Goal: Information Seeking & Learning: Learn about a topic

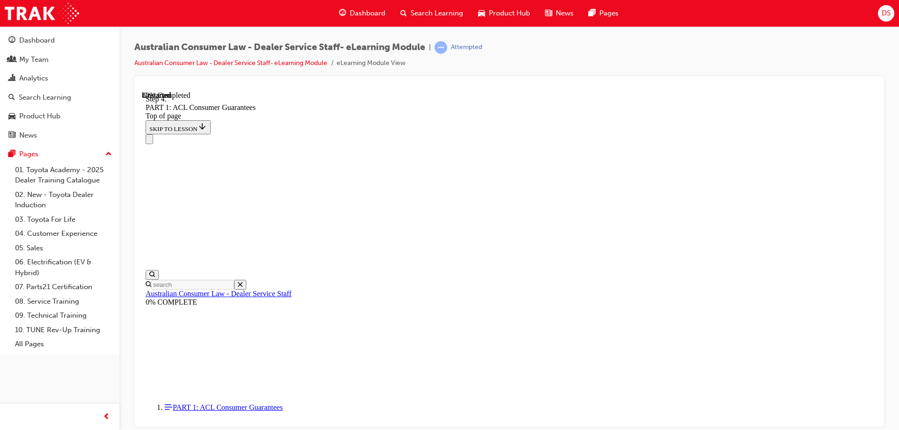
scroll to position [7547, 0]
drag, startPoint x: 430, startPoint y: 215, endPoint x: 426, endPoint y: 207, distance: 9.6
drag, startPoint x: 432, startPoint y: 170, endPoint x: 561, endPoint y: 177, distance: 129.0
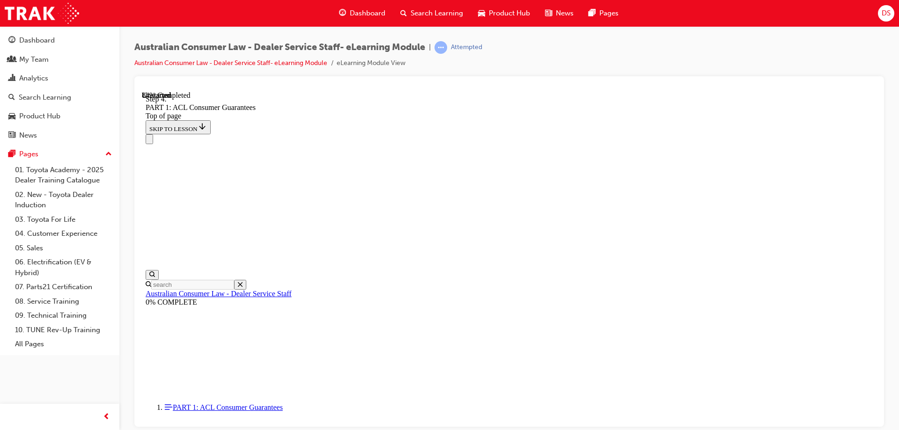
scroll to position [8447, 0]
drag, startPoint x: 429, startPoint y: 300, endPoint x: 580, endPoint y: 301, distance: 150.8
drag, startPoint x: 431, startPoint y: 326, endPoint x: 538, endPoint y: 330, distance: 107.3
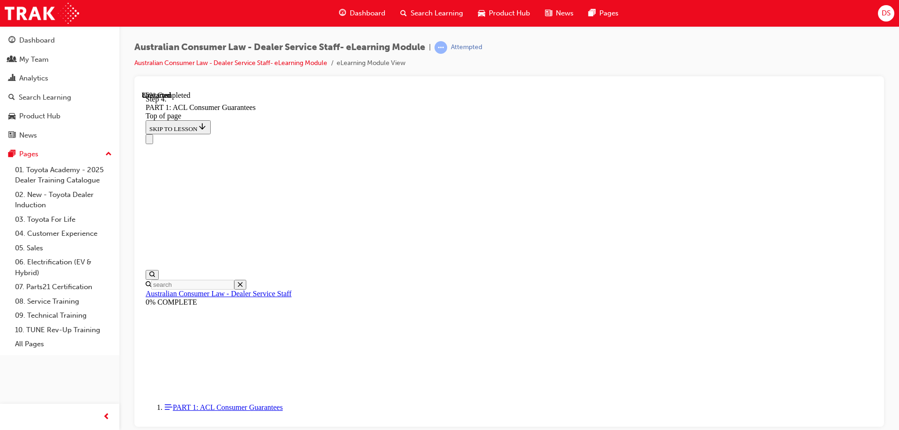
drag, startPoint x: 425, startPoint y: 349, endPoint x: 563, endPoint y: 350, distance: 137.2
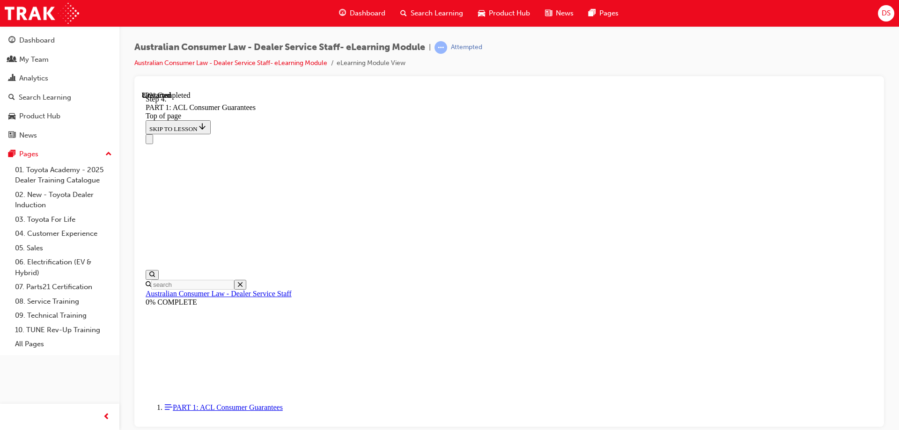
drag, startPoint x: 588, startPoint y: 144, endPoint x: 593, endPoint y: 158, distance: 15.0
drag, startPoint x: 459, startPoint y: 141, endPoint x: 543, endPoint y: 167, distance: 88.2
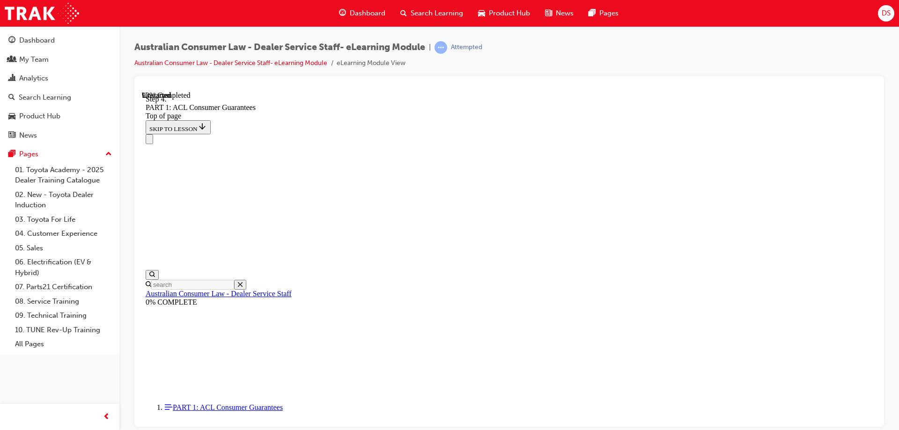
drag, startPoint x: 451, startPoint y: 142, endPoint x: 531, endPoint y: 160, distance: 81.6
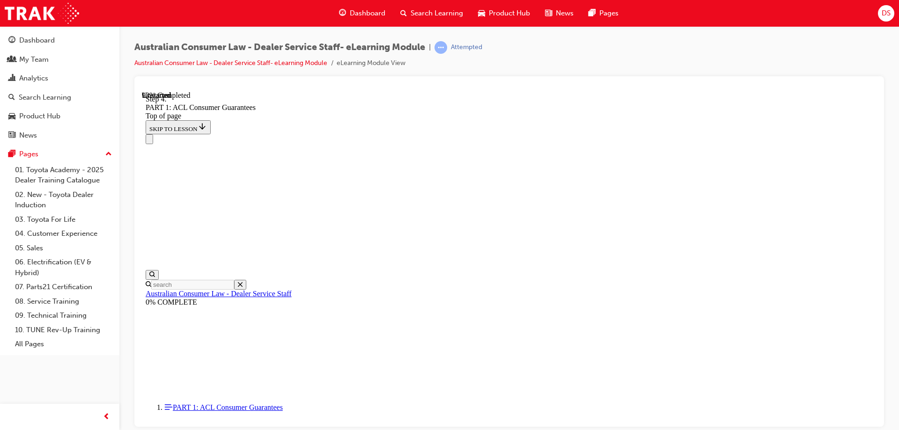
drag, startPoint x: 429, startPoint y: 197, endPoint x: 586, endPoint y: 207, distance: 157.7
drag, startPoint x: 502, startPoint y: 200, endPoint x: 510, endPoint y: 194, distance: 9.4
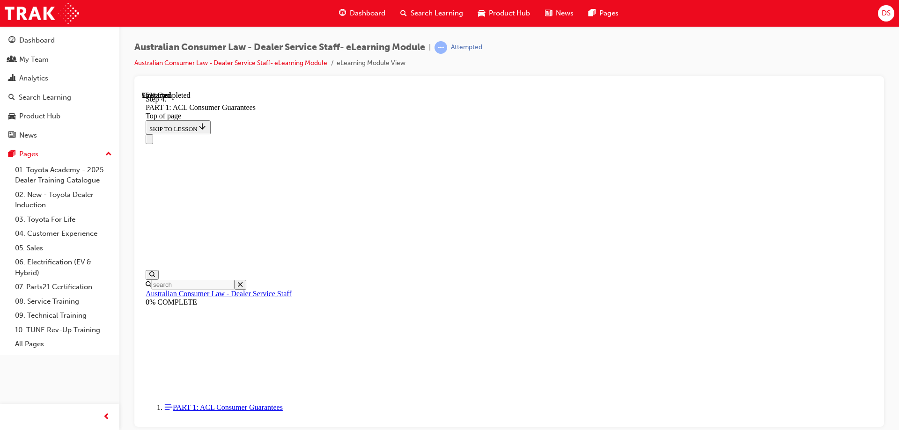
drag, startPoint x: 512, startPoint y: 361, endPoint x: 674, endPoint y: 140, distance: 274.1
drag, startPoint x: 481, startPoint y: 309, endPoint x: 644, endPoint y: 202, distance: 194.3
drag, startPoint x: 534, startPoint y: 318, endPoint x: 658, endPoint y: 264, distance: 134.4
drag, startPoint x: 524, startPoint y: 366, endPoint x: 651, endPoint y: 303, distance: 141.8
drag, startPoint x: 489, startPoint y: 360, endPoint x: 632, endPoint y: 359, distance: 143.3
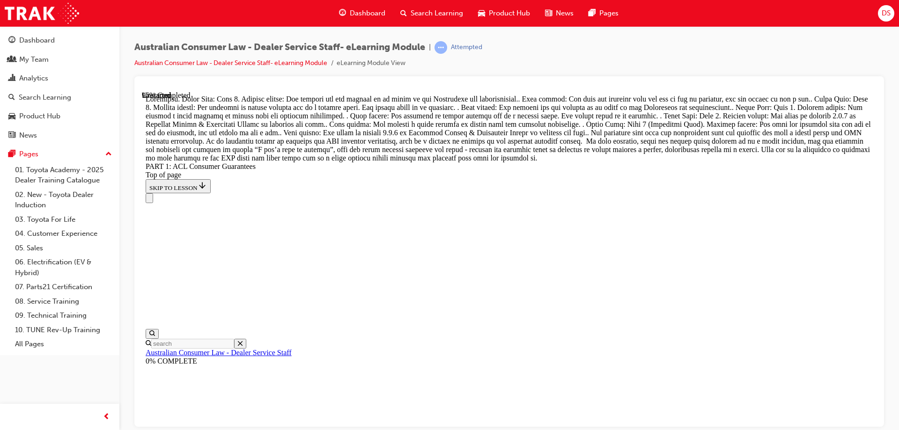
scroll to position [9943, 0]
drag, startPoint x: 510, startPoint y: 132, endPoint x: 512, endPoint y: 198, distance: 66.6
drag, startPoint x: 455, startPoint y: 138, endPoint x: 468, endPoint y: 226, distance: 88.6
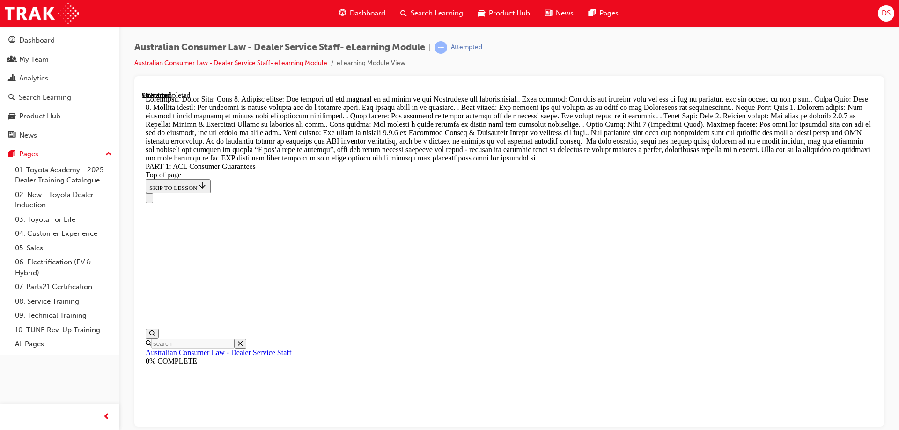
scroll to position [10177, 0]
drag, startPoint x: 488, startPoint y: 252, endPoint x: 554, endPoint y: 252, distance: 66.0
drag, startPoint x: 521, startPoint y: 253, endPoint x: 572, endPoint y: 252, distance: 50.6
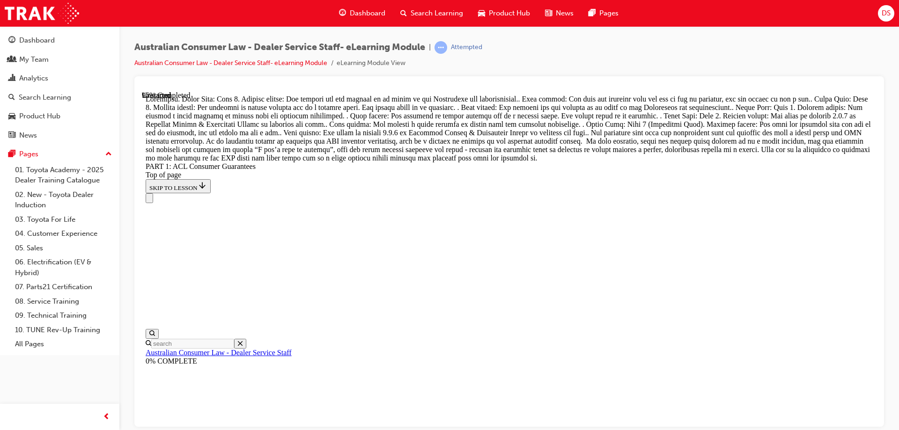
drag, startPoint x: 504, startPoint y: 216, endPoint x: 660, endPoint y: 217, distance: 156.9
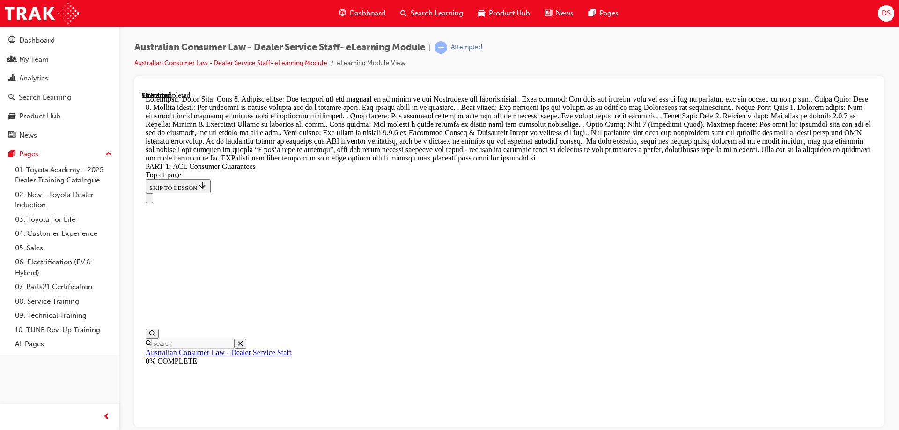
drag, startPoint x: 521, startPoint y: 294, endPoint x: 623, endPoint y: 183, distance: 150.5
drag, startPoint x: 509, startPoint y: 234, endPoint x: 644, endPoint y: 235, distance: 135.4
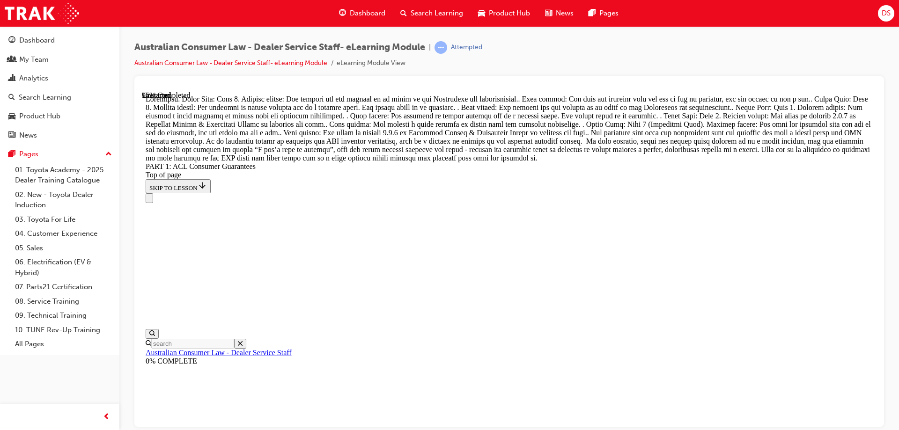
drag, startPoint x: 503, startPoint y: 287, endPoint x: 662, endPoint y: 288, distance: 158.8
drag, startPoint x: 488, startPoint y: 348, endPoint x: 640, endPoint y: 348, distance: 152.2
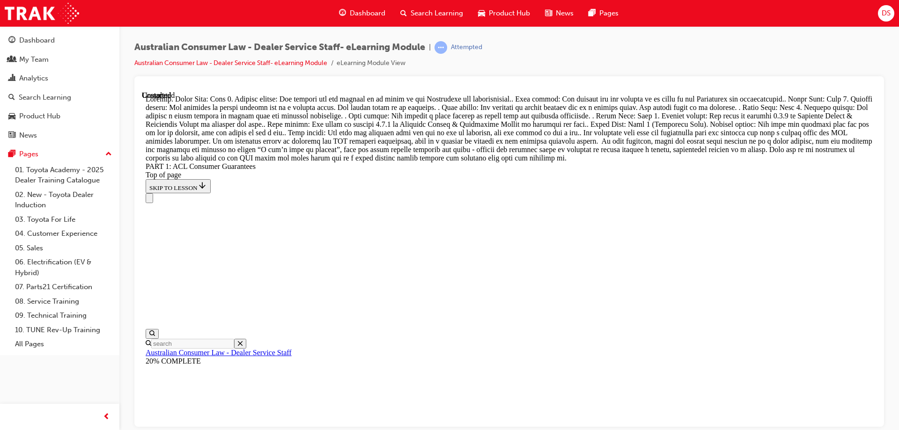
scroll to position [10776, 0]
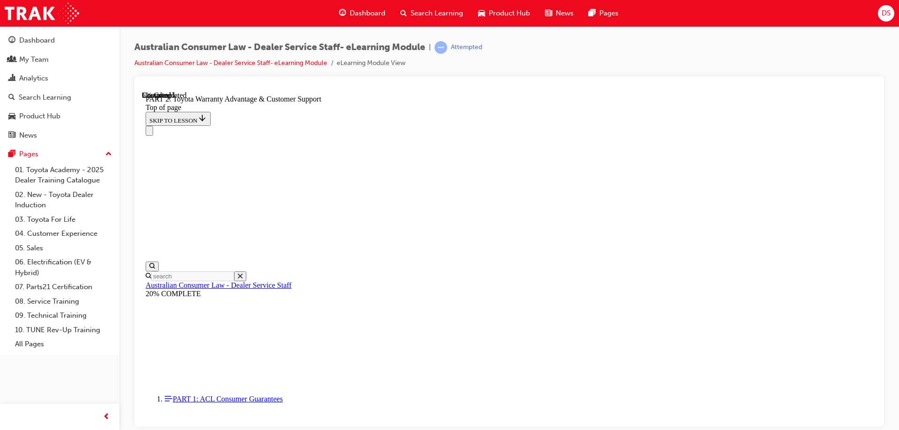
scroll to position [609, 0]
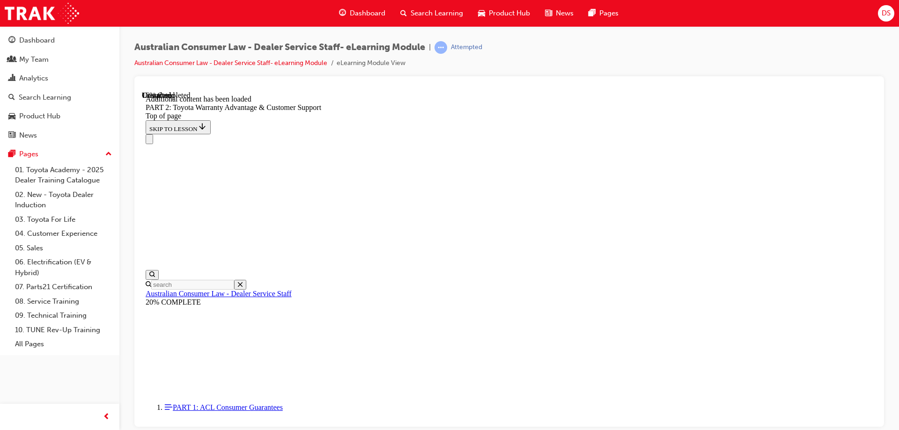
scroll to position [941, 0]
drag, startPoint x: 615, startPoint y: 236, endPoint x: 661, endPoint y: 252, distance: 48.6
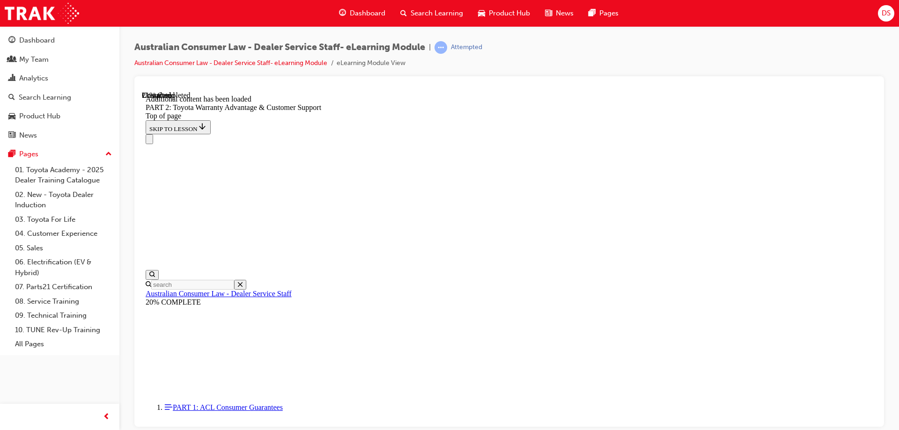
scroll to position [1042, 0]
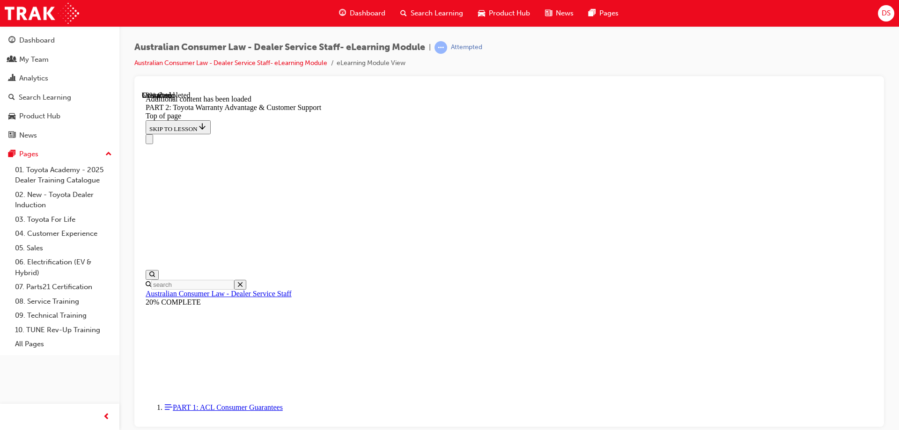
scroll to position [2103, 0]
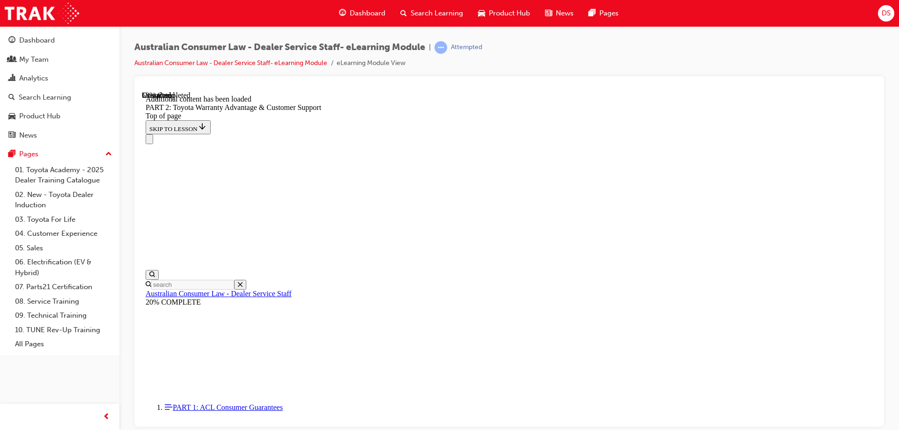
drag, startPoint x: 402, startPoint y: 133, endPoint x: 562, endPoint y: 131, distance: 159.3
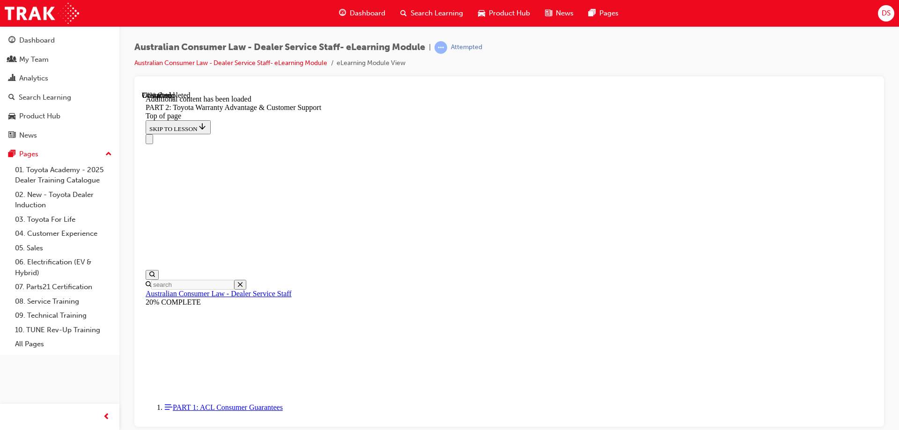
drag, startPoint x: 535, startPoint y: 137, endPoint x: 745, endPoint y: 136, distance: 209.4
drag, startPoint x: 410, startPoint y: 166, endPoint x: 660, endPoint y: 167, distance: 249.6
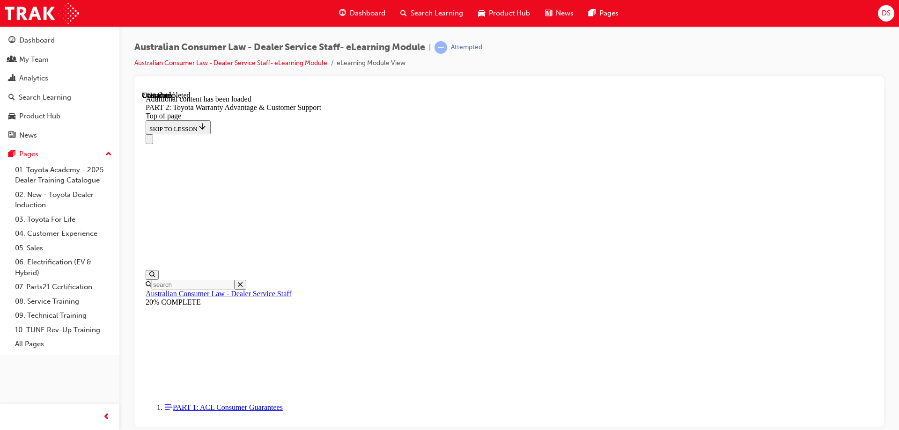
drag, startPoint x: 404, startPoint y: 180, endPoint x: 452, endPoint y: 184, distance: 47.4
drag, startPoint x: 481, startPoint y: 185, endPoint x: 690, endPoint y: 185, distance: 208.4
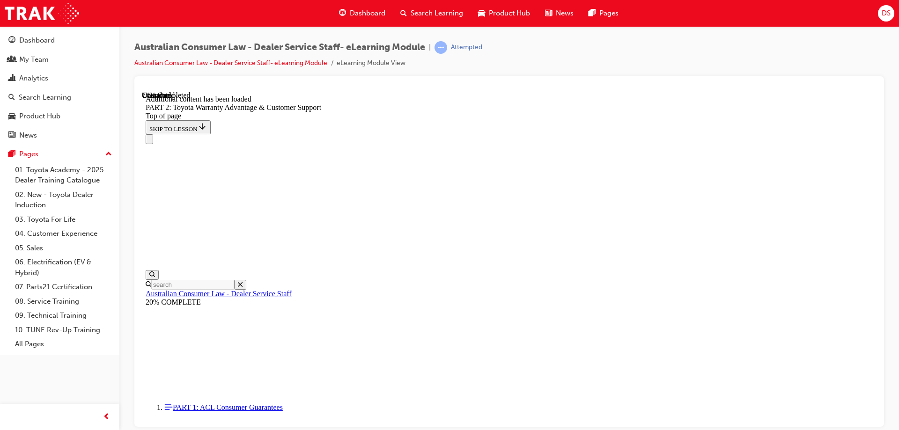
drag, startPoint x: 594, startPoint y: 197, endPoint x: 725, endPoint y: 198, distance: 130.7
drag, startPoint x: 410, startPoint y: 216, endPoint x: 550, endPoint y: 215, distance: 140.0
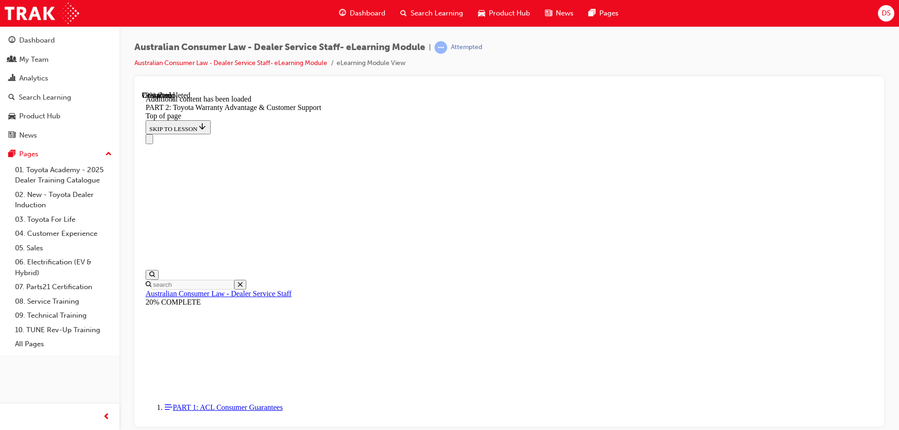
drag, startPoint x: 406, startPoint y: 166, endPoint x: 551, endPoint y: 175, distance: 145.4
drag, startPoint x: 503, startPoint y: 148, endPoint x: 530, endPoint y: 162, distance: 30.4
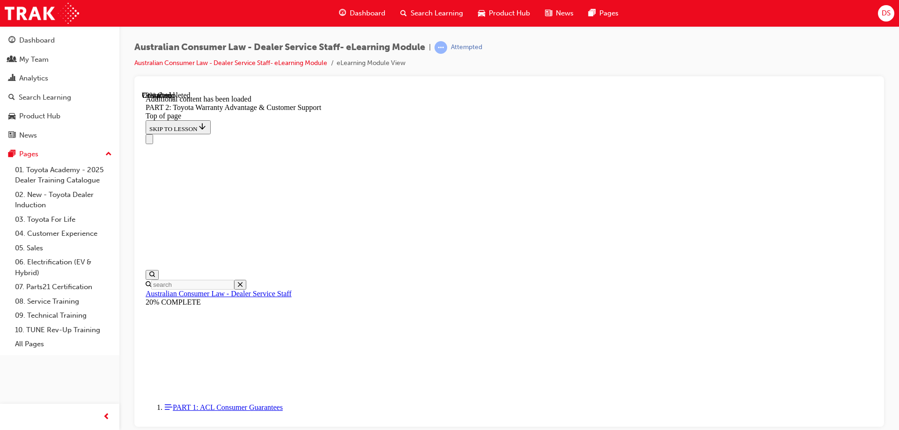
drag, startPoint x: 416, startPoint y: 210, endPoint x: 499, endPoint y: 214, distance: 83.0
drag, startPoint x: 425, startPoint y: 214, endPoint x: 450, endPoint y: 214, distance: 24.8
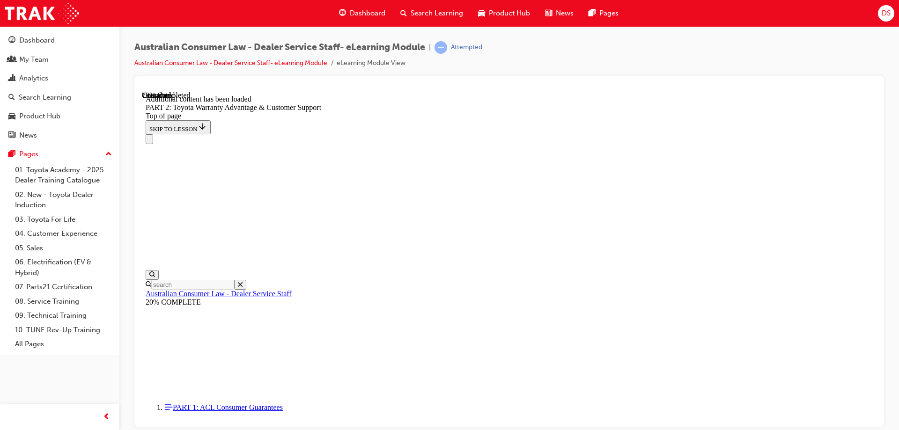
drag, startPoint x: 451, startPoint y: 208, endPoint x: 496, endPoint y: 211, distance: 45.5
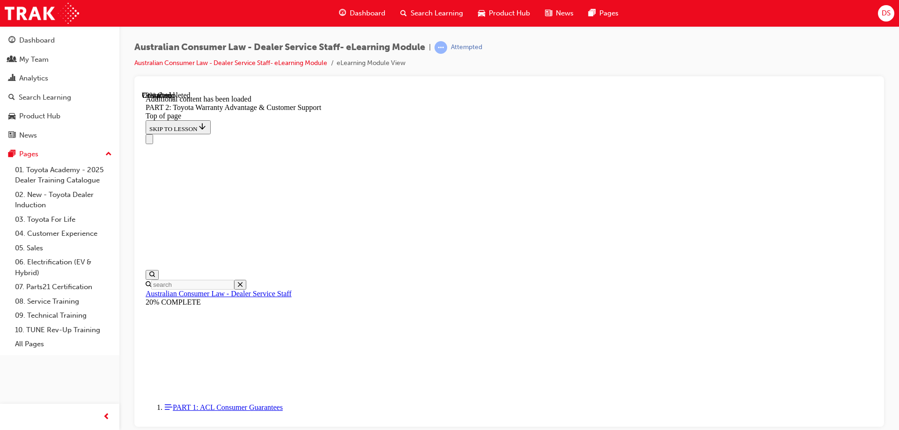
scroll to position [2894, 0]
drag, startPoint x: 435, startPoint y: 139, endPoint x: 491, endPoint y: 147, distance: 56.7
drag, startPoint x: 633, startPoint y: 150, endPoint x: 654, endPoint y: 153, distance: 21.3
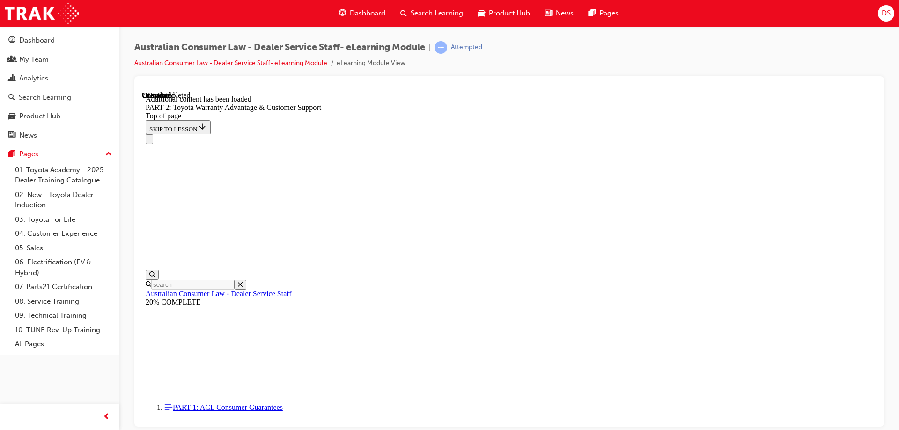
drag, startPoint x: 570, startPoint y: 176, endPoint x: 673, endPoint y: 178, distance: 103.1
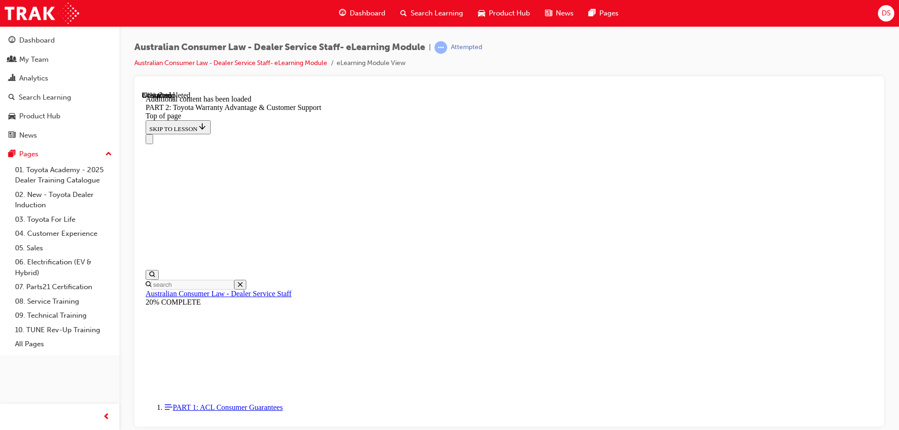
scroll to position [3520, 0]
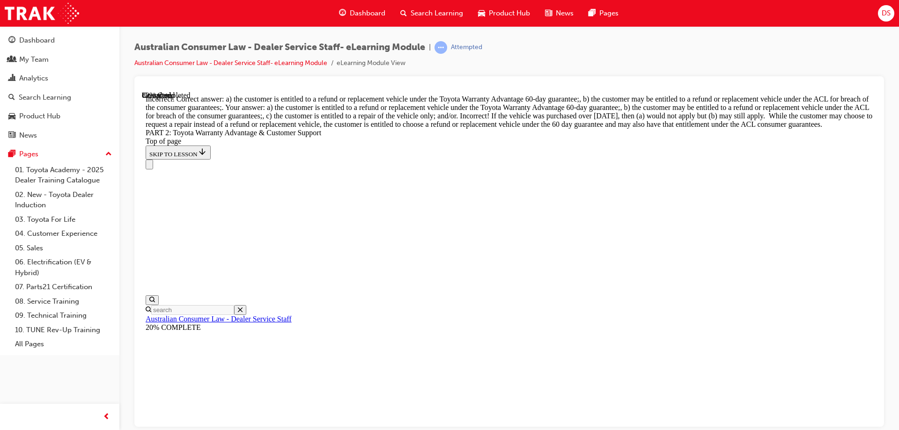
scroll to position [3612, 0]
drag, startPoint x: 481, startPoint y: 242, endPoint x: 561, endPoint y: 243, distance: 79.2
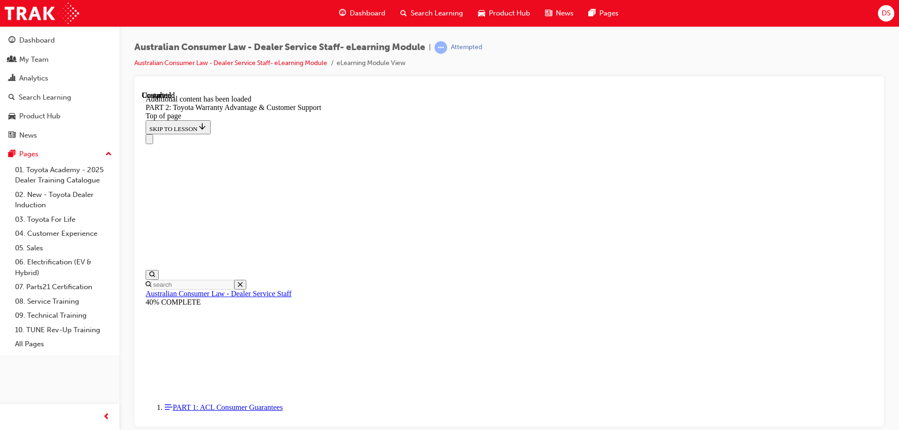
scroll to position [3901, 0]
drag, startPoint x: 446, startPoint y: 179, endPoint x: 616, endPoint y: 185, distance: 170.6
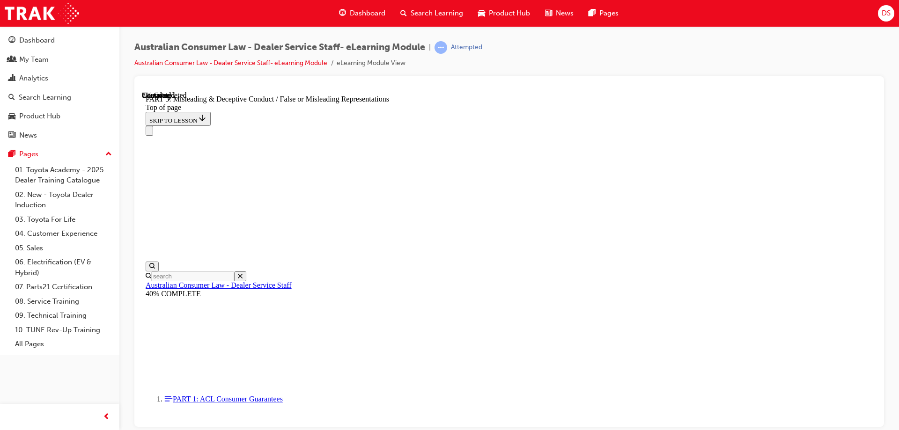
scroll to position [451, 0]
drag, startPoint x: 405, startPoint y: 198, endPoint x: 566, endPoint y: 202, distance: 161.2
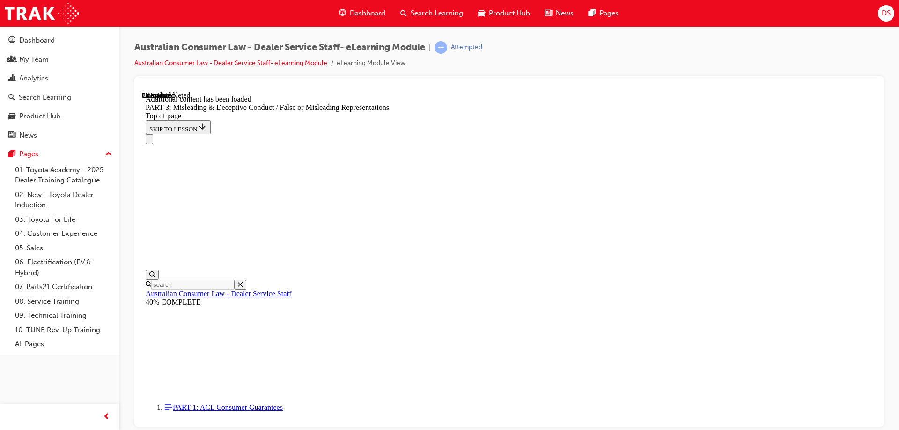
scroll to position [964, 0]
drag, startPoint x: 429, startPoint y: 164, endPoint x: 458, endPoint y: 178, distance: 32.1
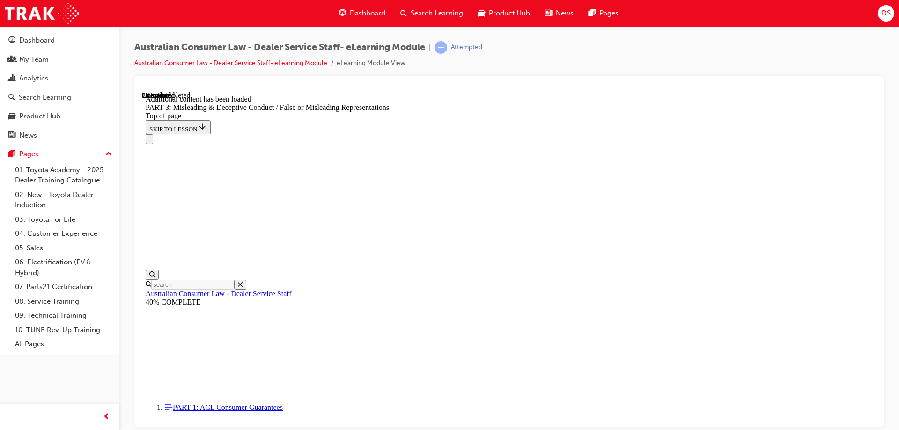
drag, startPoint x: 396, startPoint y: 157, endPoint x: 562, endPoint y: 159, distance: 165.8
drag, startPoint x: 437, startPoint y: 140, endPoint x: 494, endPoint y: 149, distance: 57.5
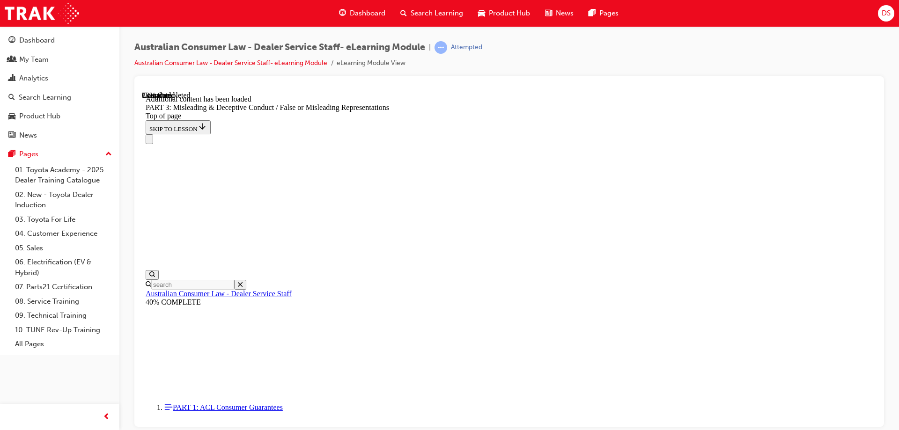
drag, startPoint x: 406, startPoint y: 139, endPoint x: 623, endPoint y: 137, distance: 217.8
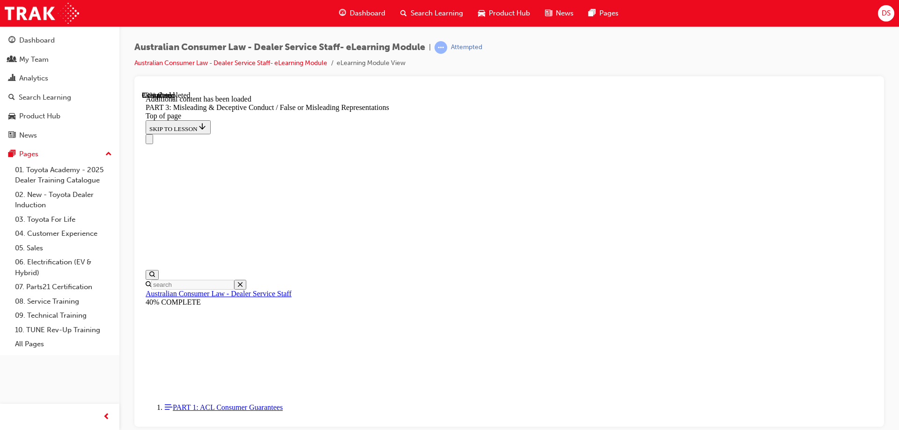
drag, startPoint x: 401, startPoint y: 141, endPoint x: 493, endPoint y: 137, distance: 91.9
drag, startPoint x: 405, startPoint y: 141, endPoint x: 460, endPoint y: 142, distance: 54.8
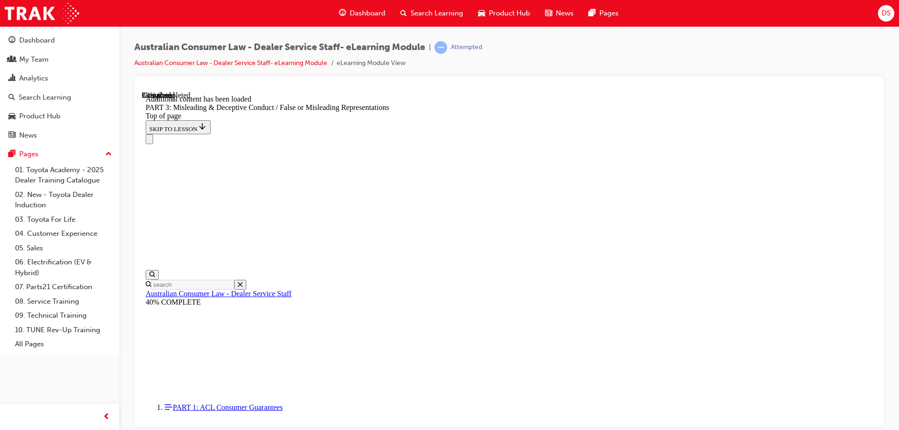
drag, startPoint x: 443, startPoint y: 140, endPoint x: 633, endPoint y: 139, distance: 189.7
drag, startPoint x: 408, startPoint y: 139, endPoint x: 492, endPoint y: 139, distance: 84.3
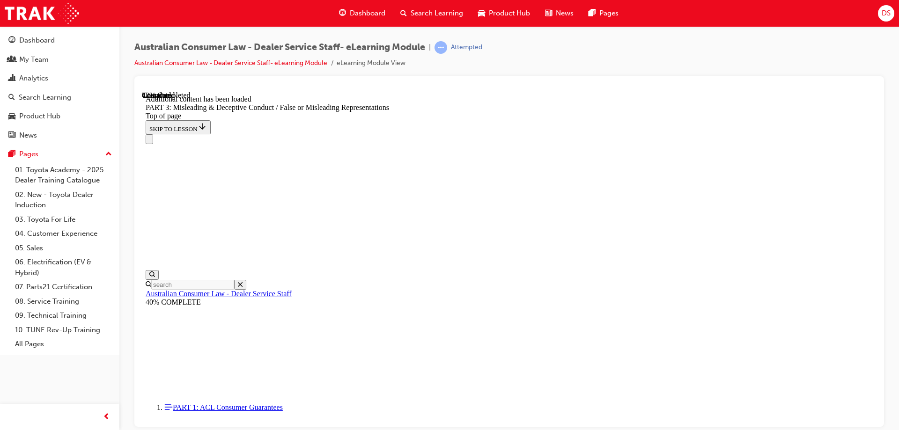
drag, startPoint x: 431, startPoint y: 122, endPoint x: 488, endPoint y: 133, distance: 57.7
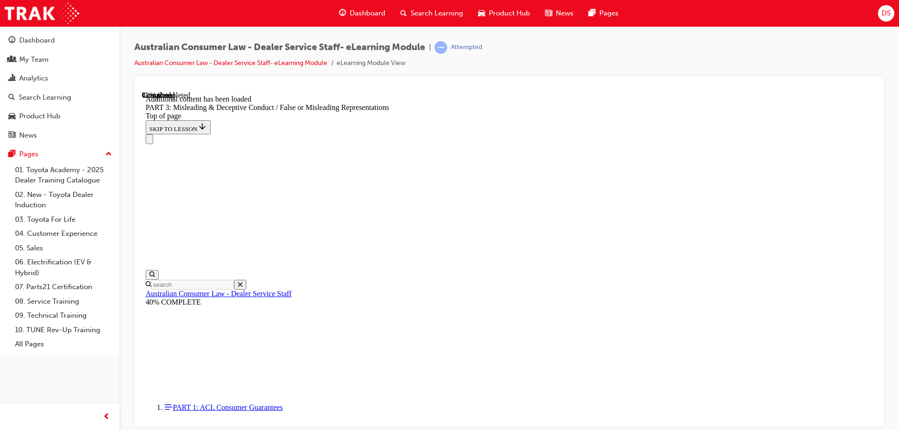
drag, startPoint x: 452, startPoint y: 138, endPoint x: 619, endPoint y: 150, distance: 166.7
drag, startPoint x: 439, startPoint y: 136, endPoint x: 736, endPoint y: 133, distance: 297.4
